Goal: Information Seeking & Learning: Understand process/instructions

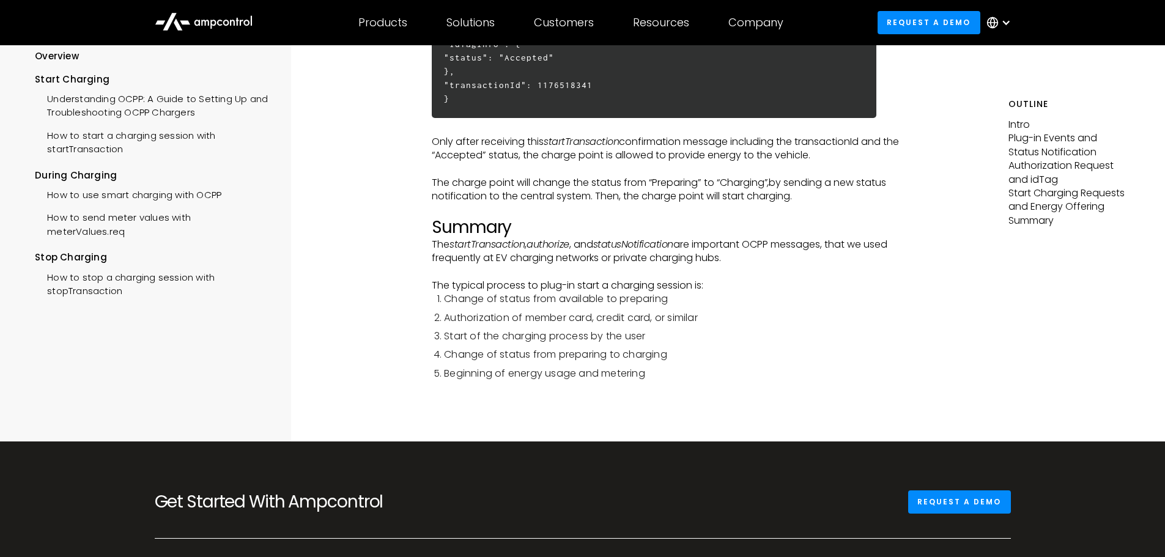
scroll to position [3241, 0]
